Goal: Task Accomplishment & Management: Manage account settings

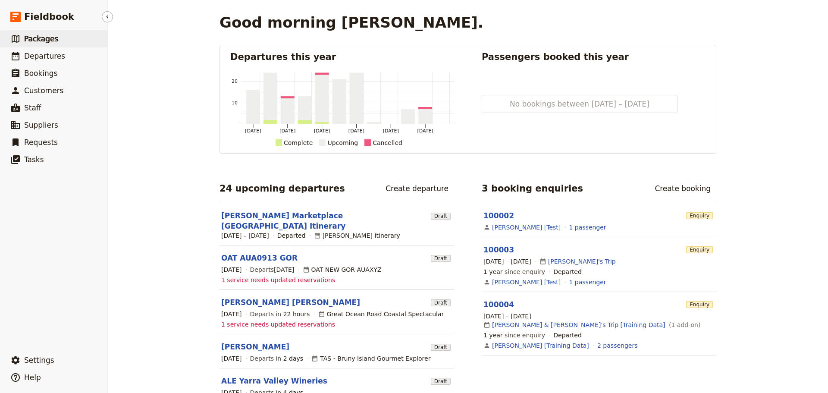
click at [44, 38] on span "Packages" at bounding box center [41, 39] width 34 height 9
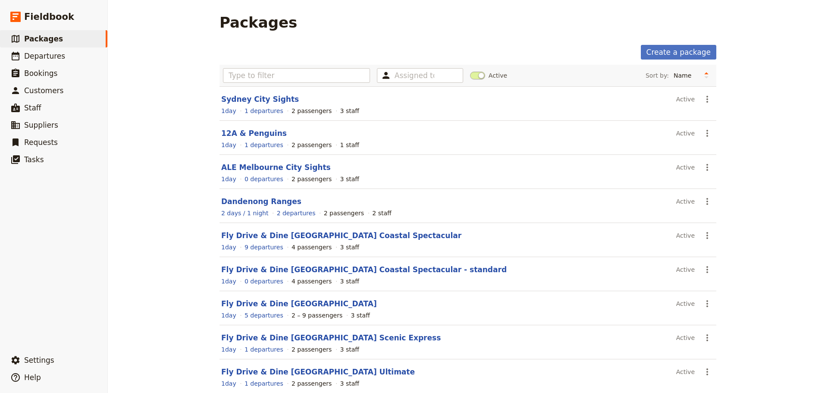
scroll to position [77, 0]
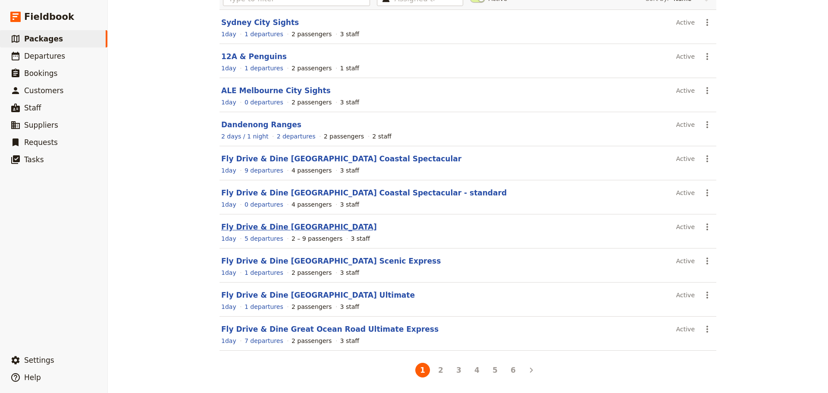
click at [342, 226] on link "Fly Drive & Dine [GEOGRAPHIC_DATA]" at bounding box center [299, 227] width 156 height 9
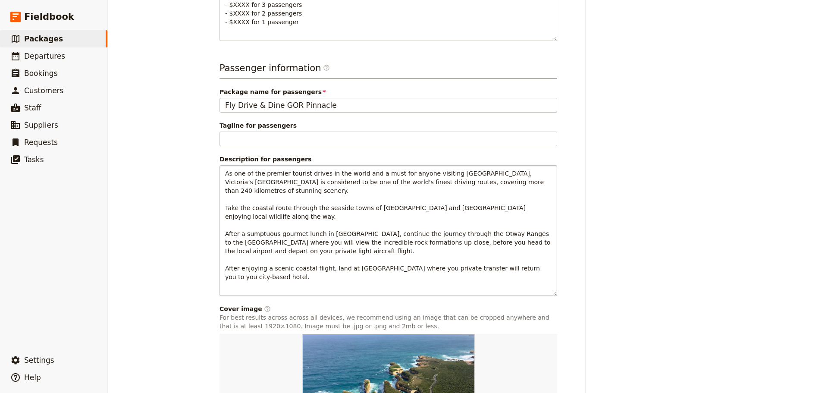
scroll to position [504, 0]
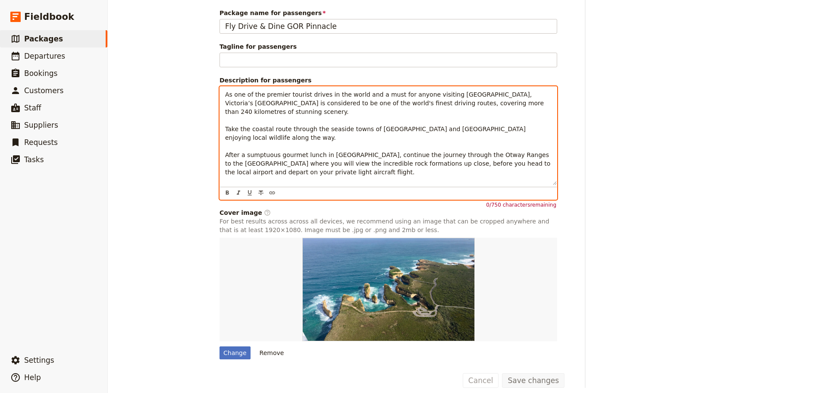
click at [264, 178] on div "As one of the premier tourist drives in the world and a must for anyone visitin…" at bounding box center [389, 142] width 338 height 113
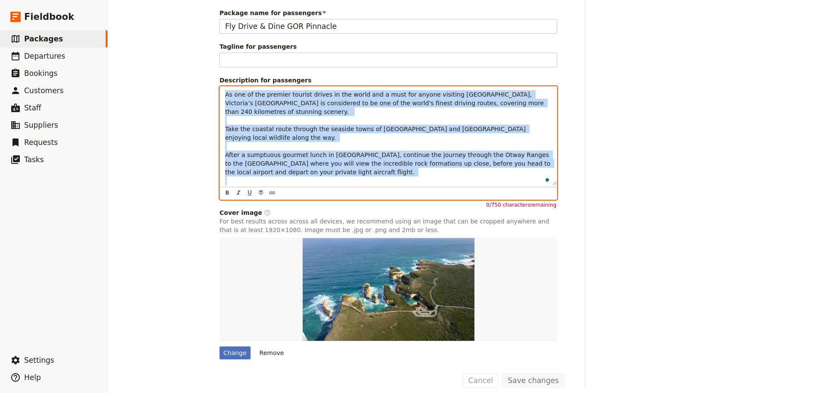
drag, startPoint x: 264, startPoint y: 173, endPoint x: 215, endPoint y: 88, distance: 98.0
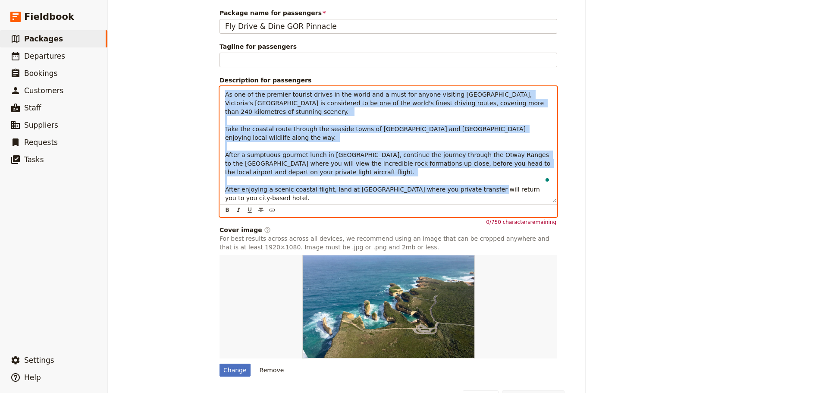
copy span "As one of the premier tourist drives in the world and a must for anyone visitin…"
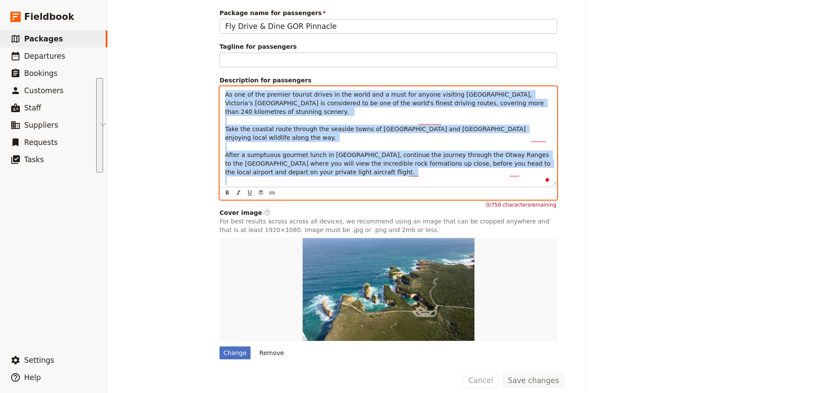
click at [425, 147] on p "As one of the premier tourist drives in the world and a must for anyone visitin…" at bounding box center [388, 146] width 327 height 112
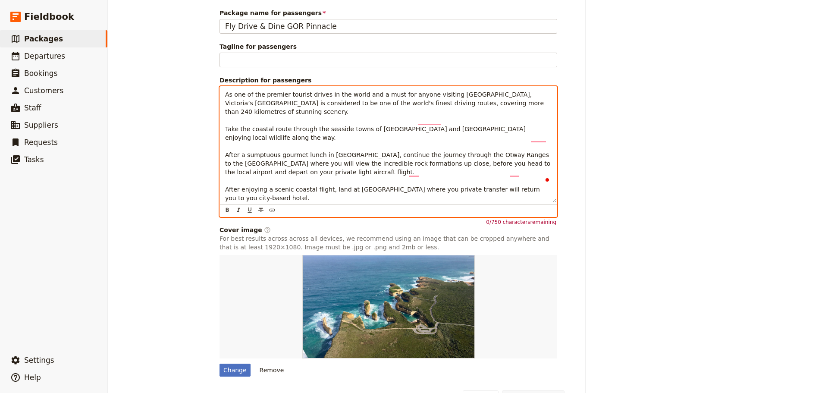
click at [412, 114] on span "As one of the premier tourist drives in the world and a must for anyone visitin…" at bounding box center [388, 146] width 327 height 110
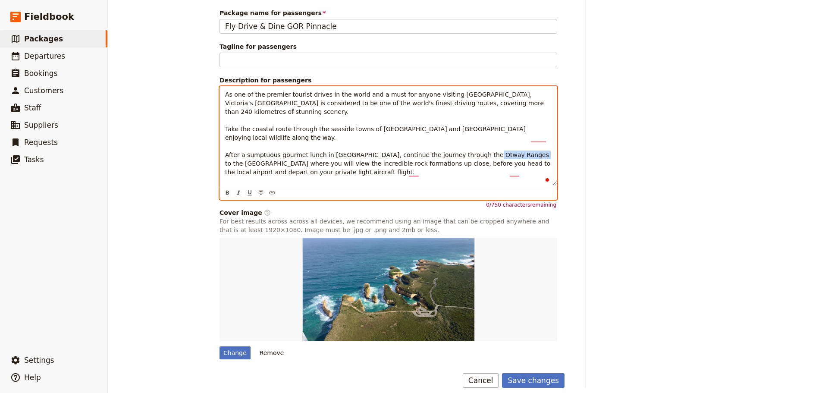
drag, startPoint x: 260, startPoint y: 138, endPoint x: 234, endPoint y: 126, distance: 28.4
click at [225, 136] on span "As one of the premier tourist drives in the world and a must for anyone visitin…" at bounding box center [388, 146] width 327 height 110
click at [414, 113] on span "As one of the premier tourist drives in the world and a must for anyone visitin…" at bounding box center [388, 146] width 326 height 110
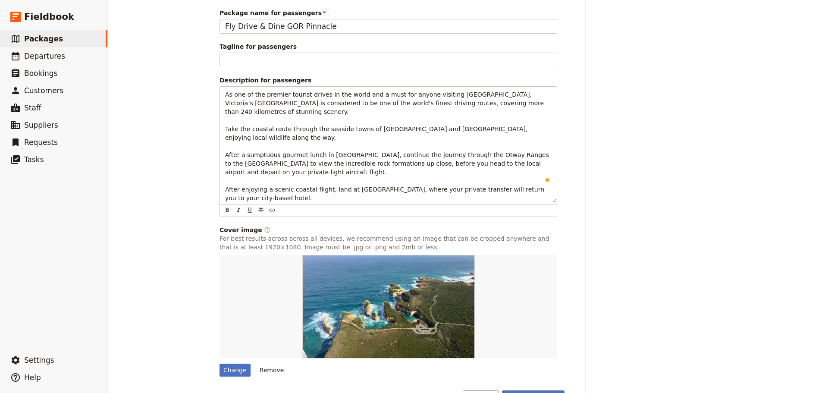
drag, startPoint x: 537, startPoint y: 370, endPoint x: 538, endPoint y: 362, distance: 7.9
click at [536, 390] on button "Save changes" at bounding box center [533, 397] width 63 height 15
click at [47, 31] on link "​ Packages" at bounding box center [53, 38] width 107 height 17
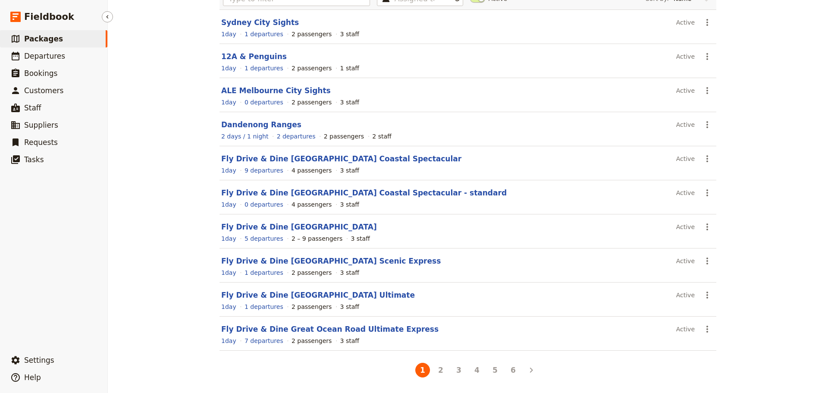
scroll to position [77, 0]
click at [243, 56] on link "12A & Penguins" at bounding box center [254, 56] width 66 height 9
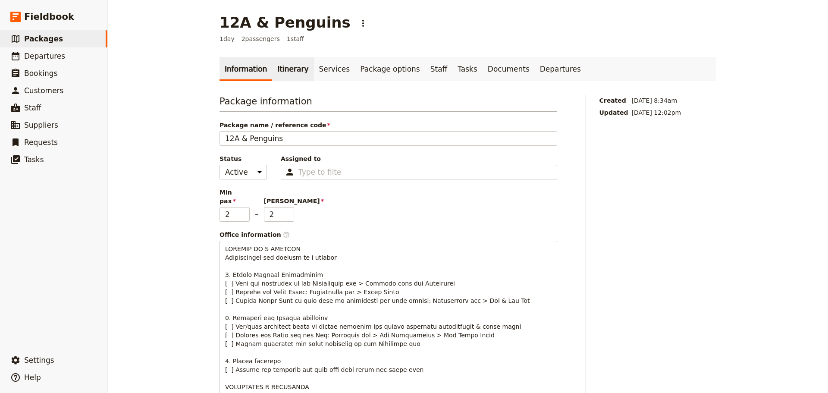
click at [276, 68] on link "Itinerary" at bounding box center [292, 69] width 41 height 24
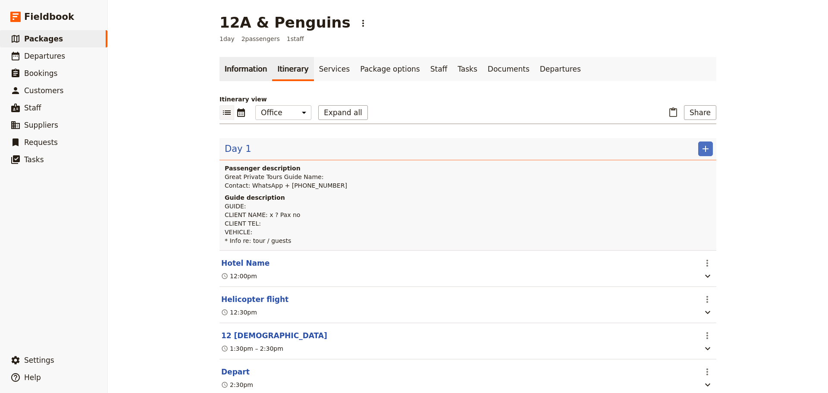
click at [242, 62] on link "Information" at bounding box center [246, 69] width 53 height 24
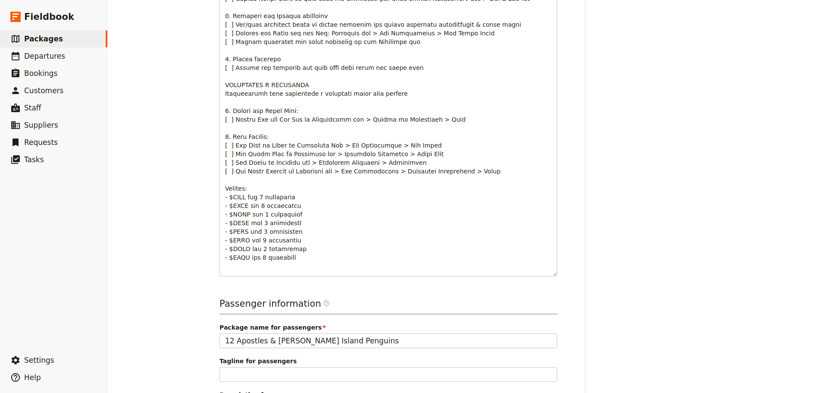
scroll to position [604, 0]
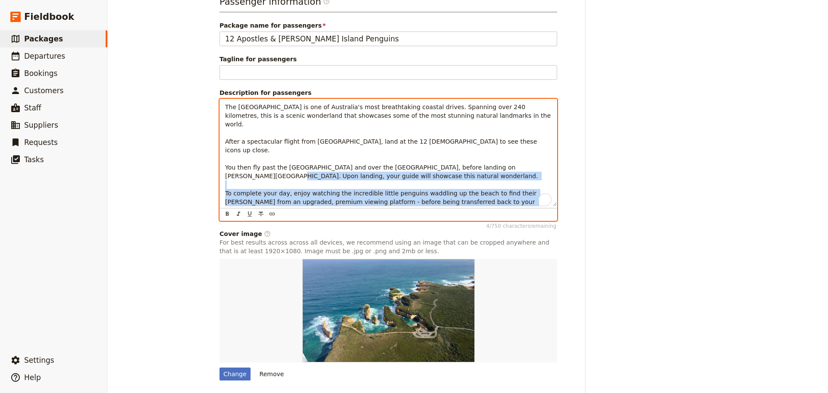
drag, startPoint x: 351, startPoint y: 197, endPoint x: 248, endPoint y: 153, distance: 112.3
click at [248, 153] on p "The [GEOGRAPHIC_DATA] is one of Australia's most breathtaking coastal drives. S…" at bounding box center [388, 167] width 327 height 129
